Goal: Navigation & Orientation: Find specific page/section

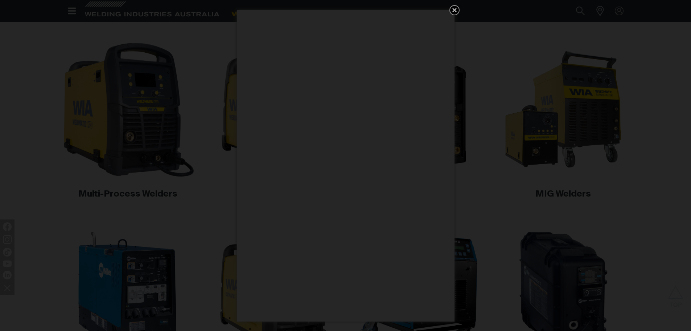
scroll to position [219, 0]
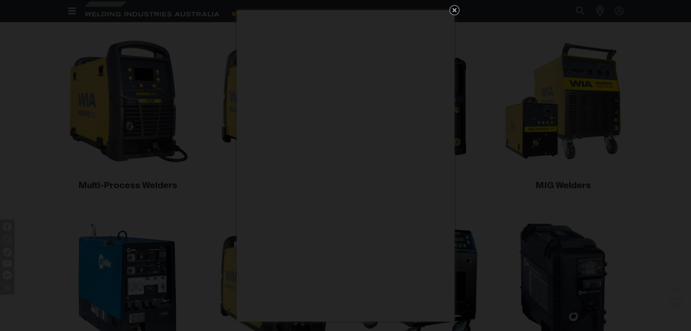
click at [453, 10] on icon "Get 5 WIA Welding Guides Free!" at bounding box center [454, 10] width 9 height 9
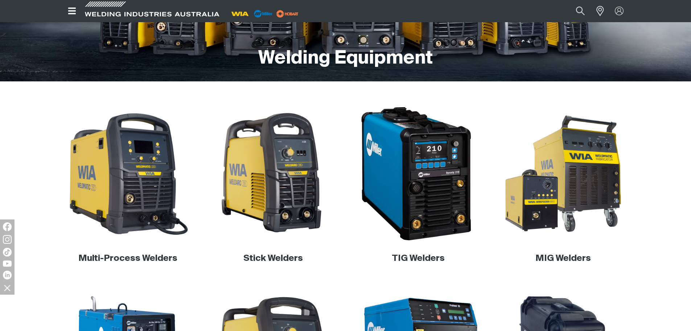
scroll to position [0, 0]
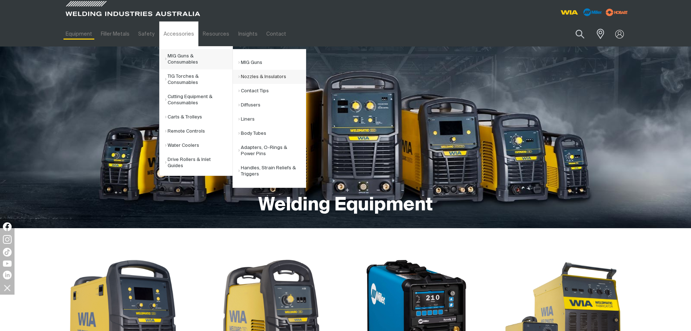
click at [250, 75] on link "Nozzles & Insulators" at bounding box center [272, 77] width 68 height 14
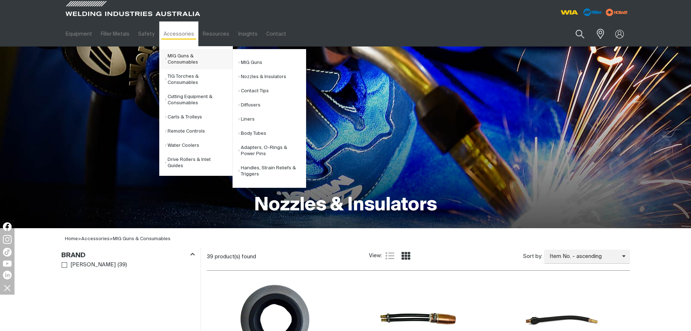
click at [211, 58] on link "MIG Guns & Consumables" at bounding box center [199, 59] width 68 height 20
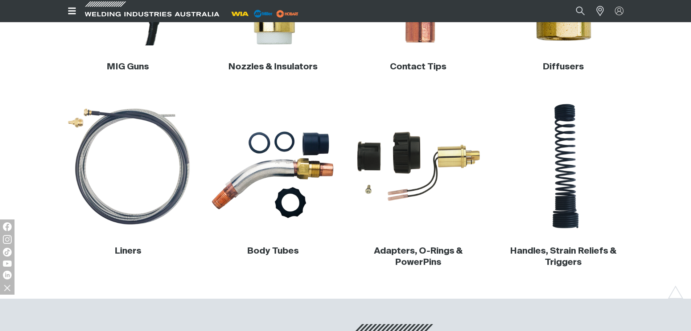
scroll to position [363, 0]
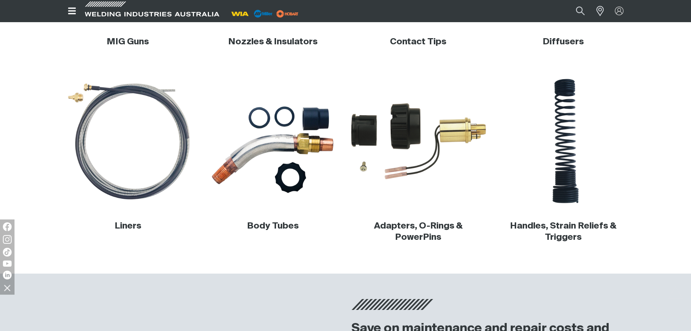
click at [426, 136] on img at bounding box center [418, 141] width 139 height 139
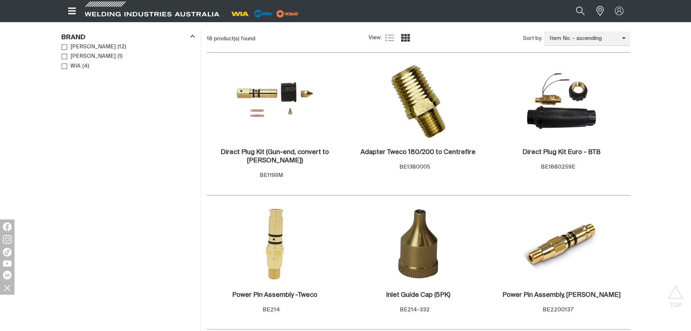
scroll to position [254, 0]
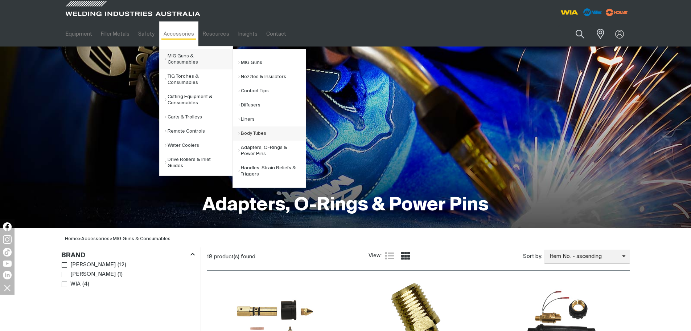
click at [258, 129] on link "Body Tubes" at bounding box center [272, 133] width 68 height 14
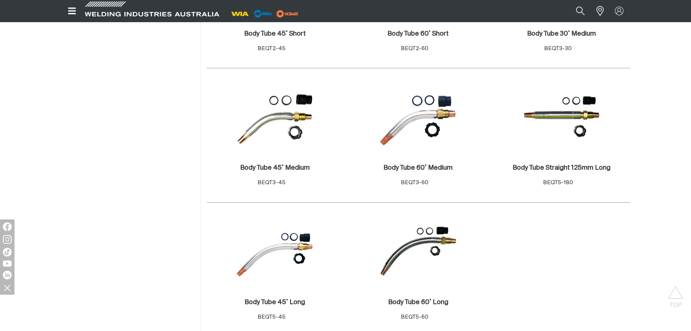
scroll to position [472, 0]
